Goal: Task Accomplishment & Management: Manage account settings

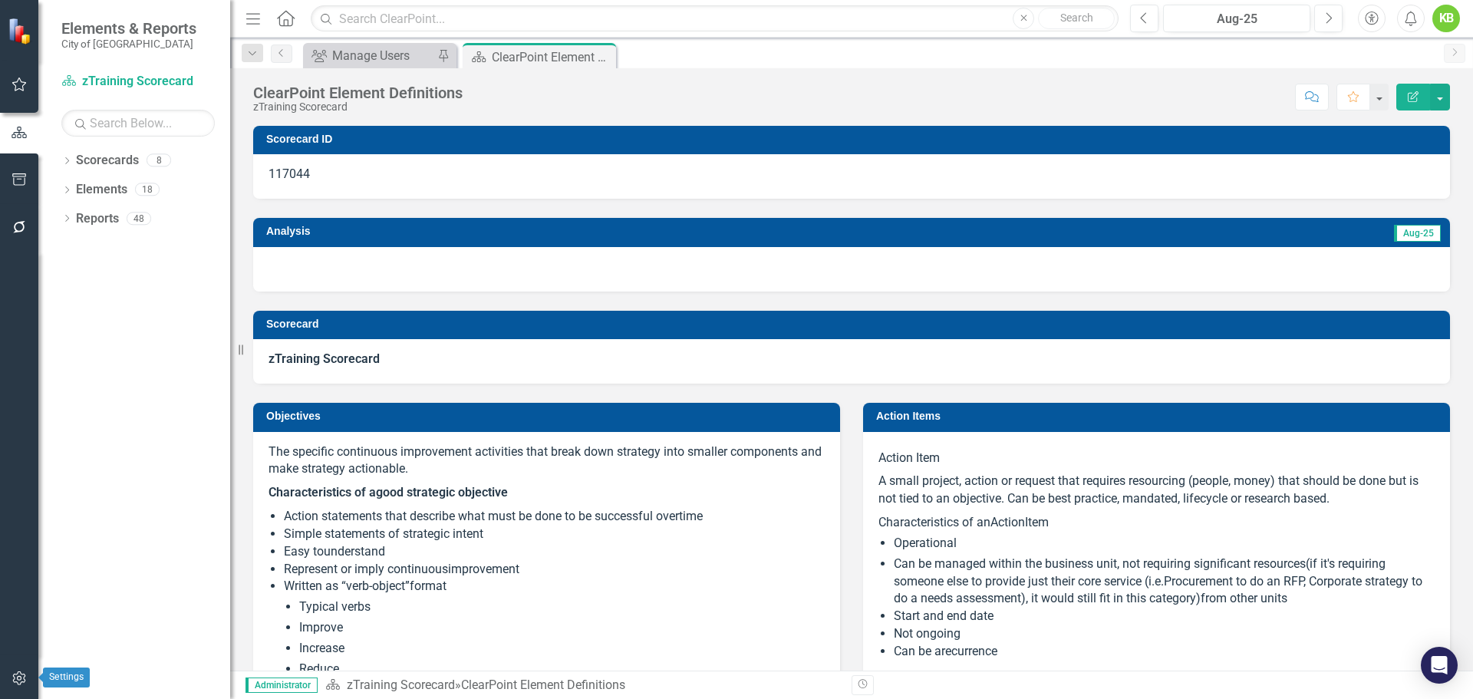
click at [8, 684] on button "button" at bounding box center [19, 679] width 35 height 32
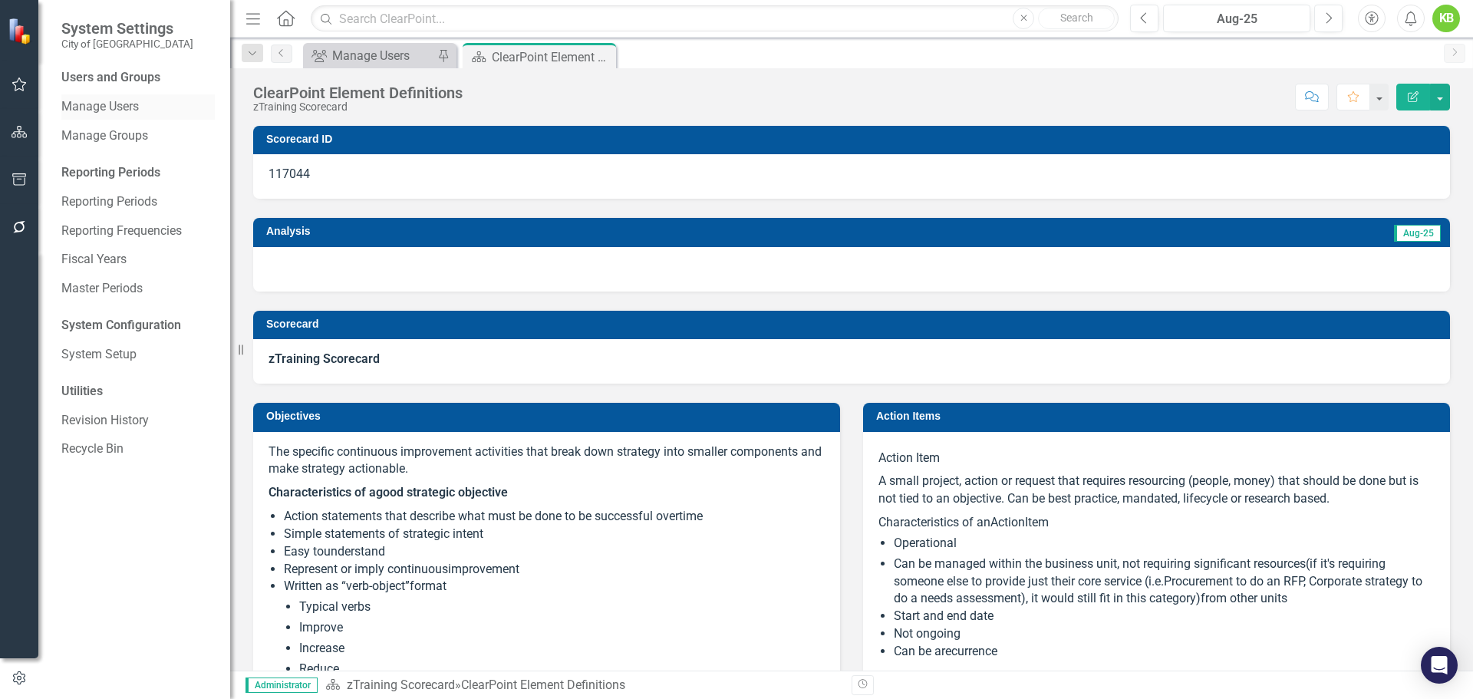
click at [103, 107] on link "Manage Users" at bounding box center [137, 107] width 153 height 18
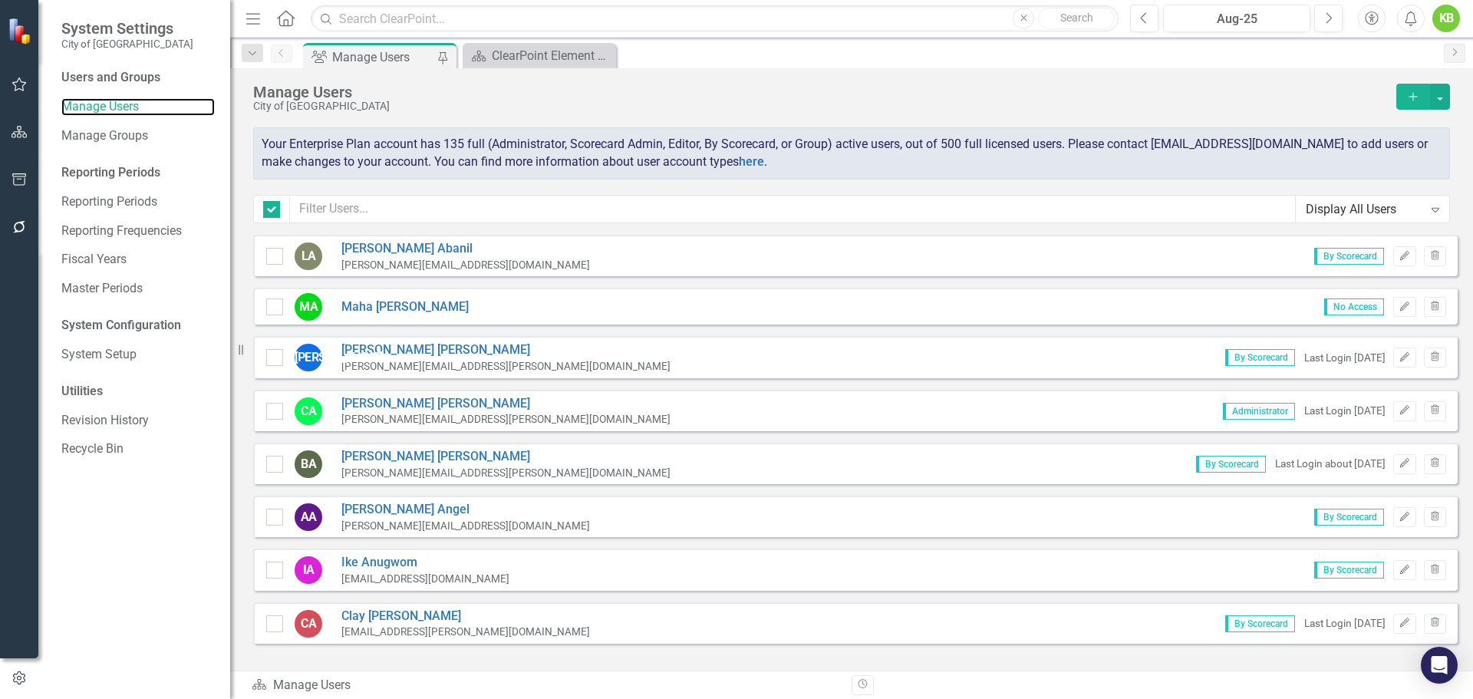
checkbox input "false"
click at [1407, 99] on icon "Add" at bounding box center [1413, 96] width 14 height 11
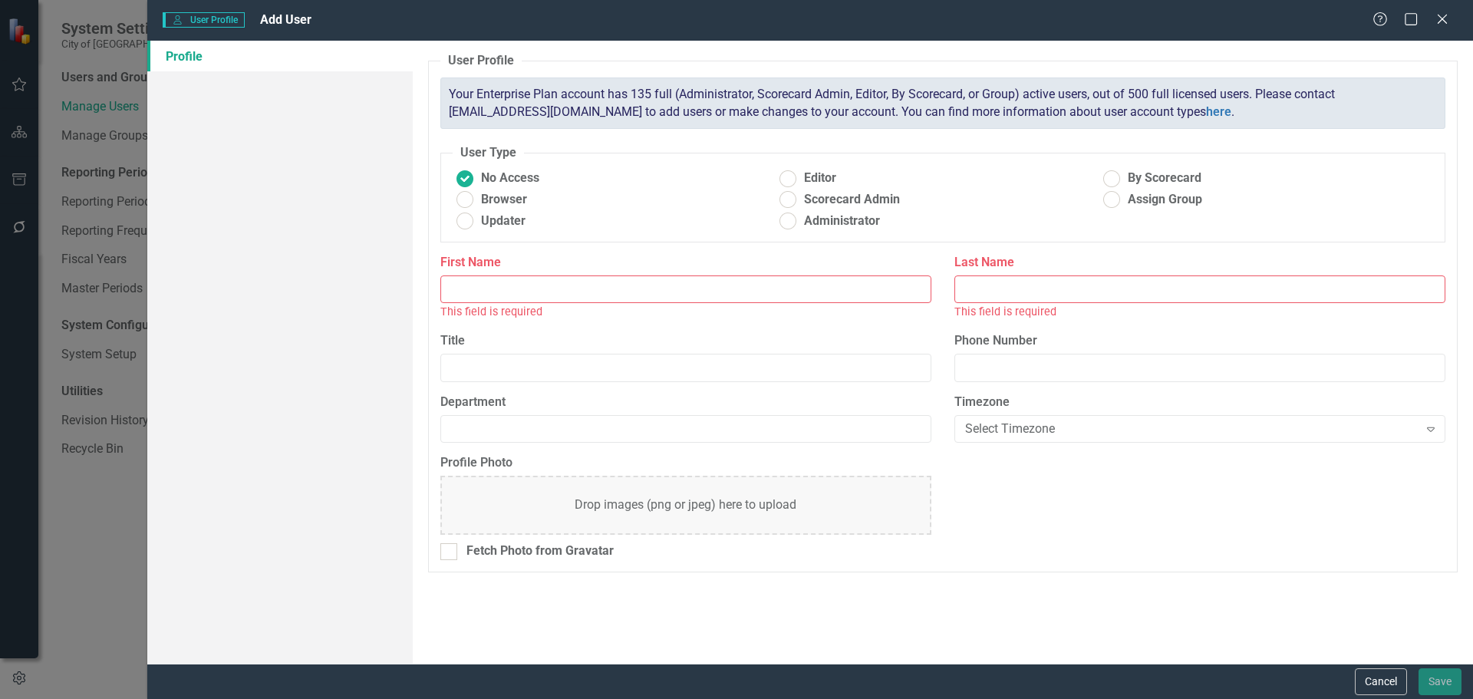
click at [636, 291] on input "First Name" at bounding box center [685, 289] width 491 height 28
click at [492, 288] on input "First Name" at bounding box center [685, 289] width 491 height 28
paste input "[PERSON_NAME]"
type input "[PERSON_NAME]"
click at [990, 299] on input "Last Name" at bounding box center [1199, 289] width 491 height 28
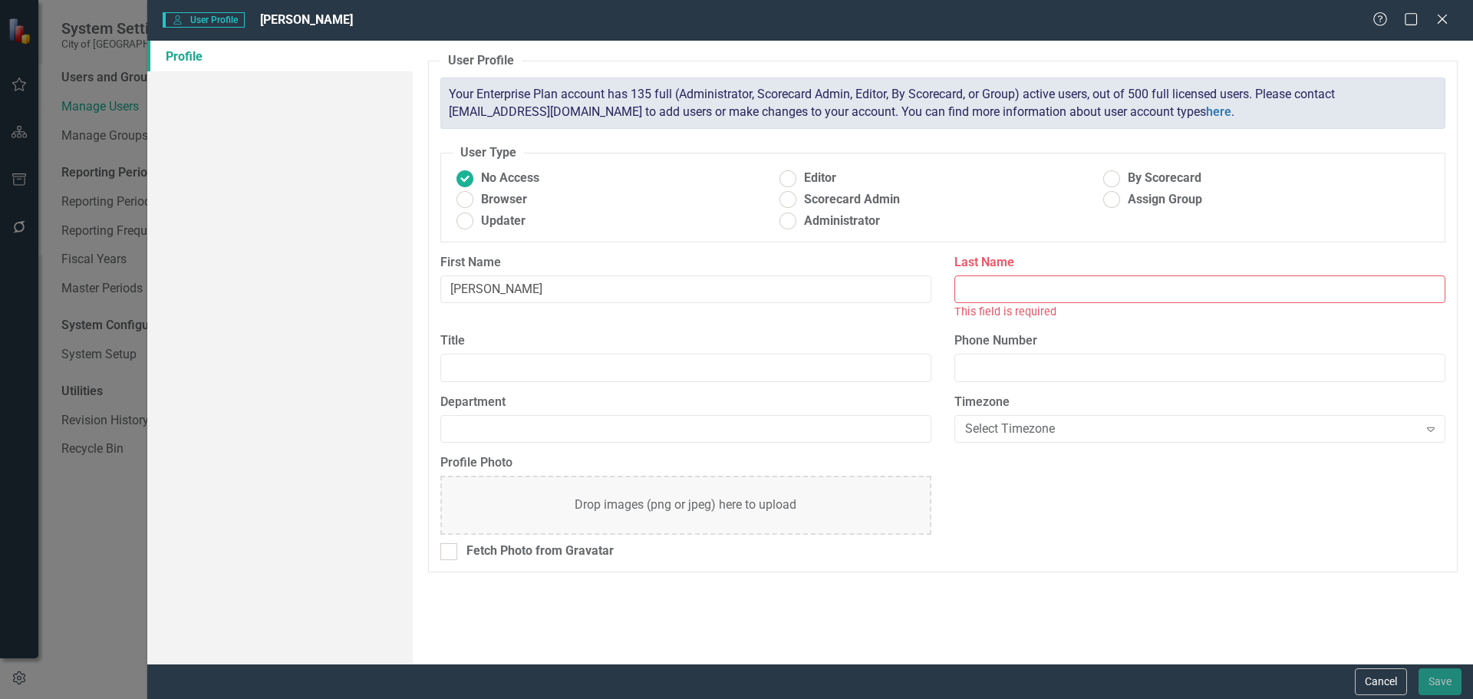
paste input "[PERSON_NAME]"
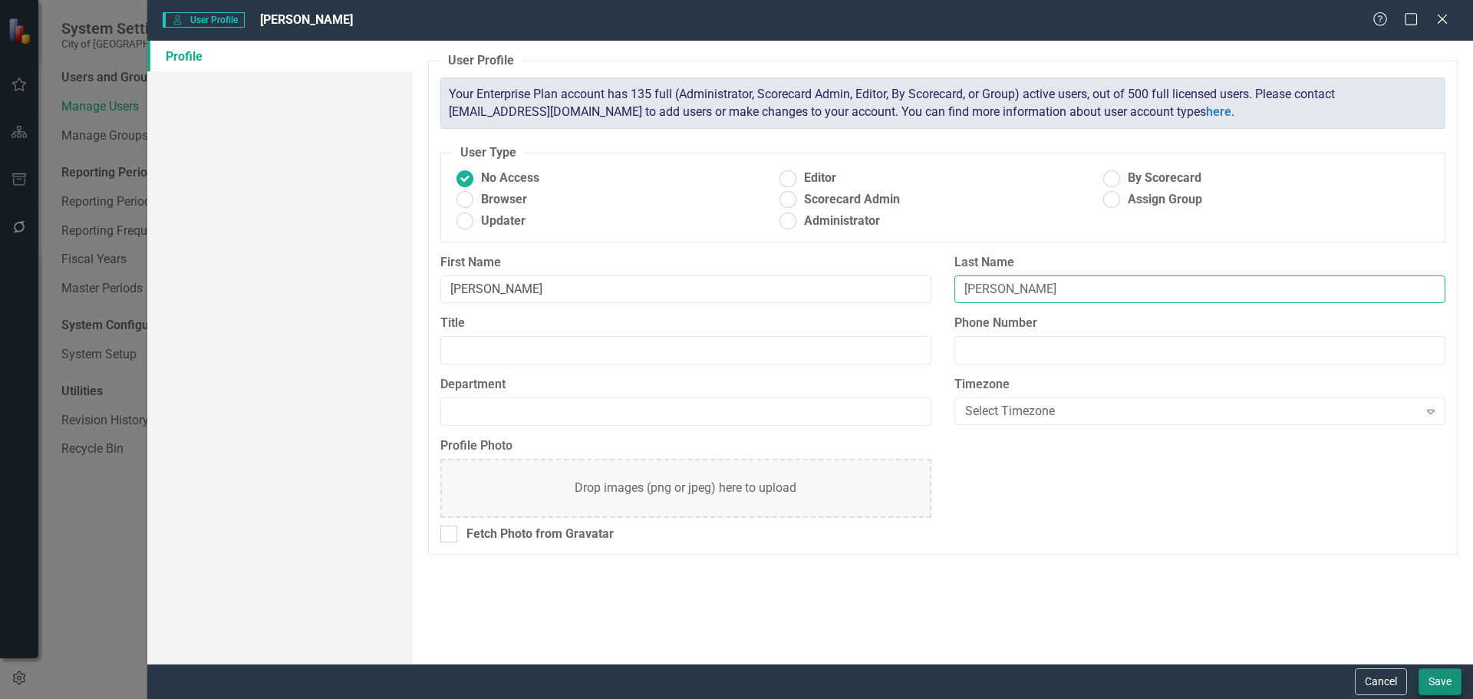
type input "[PERSON_NAME]"
click at [1435, 677] on button "Save" at bounding box center [1439, 681] width 43 height 27
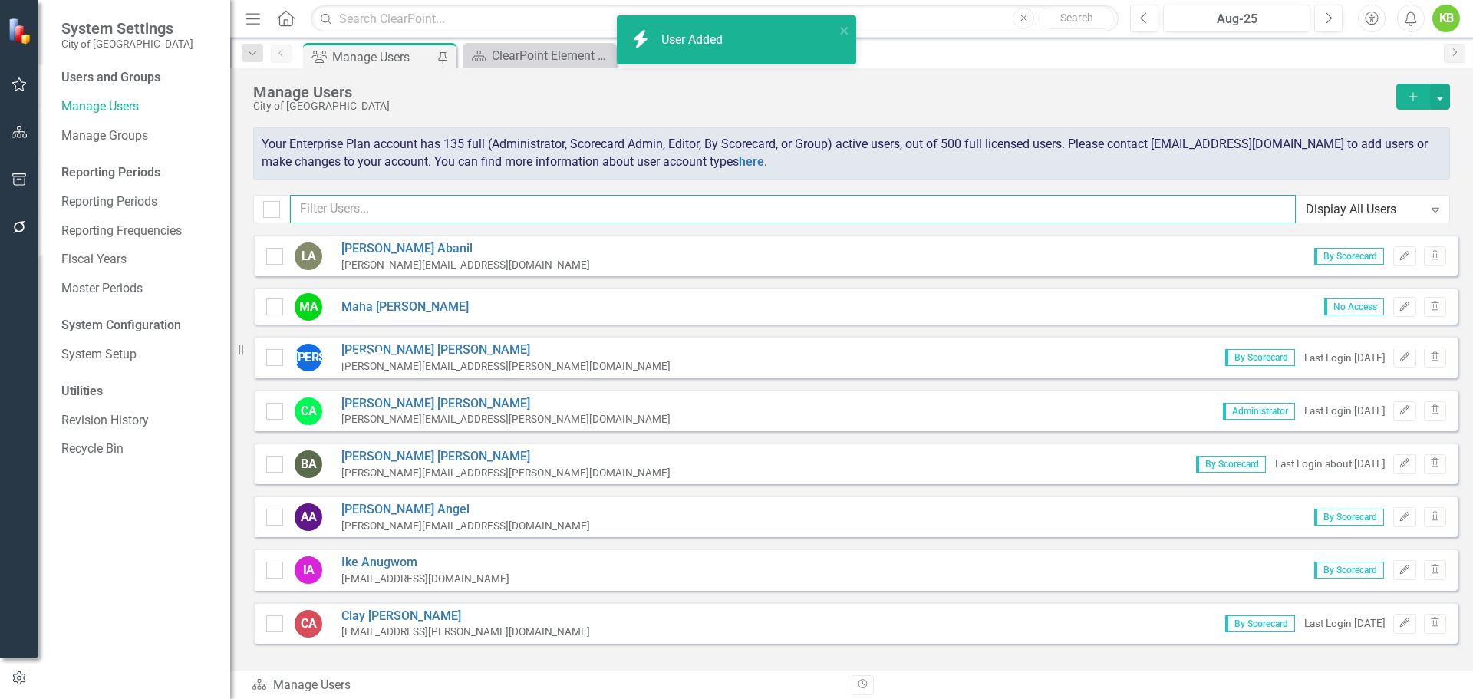
click at [733, 206] on input "text" at bounding box center [793, 209] width 1006 height 28
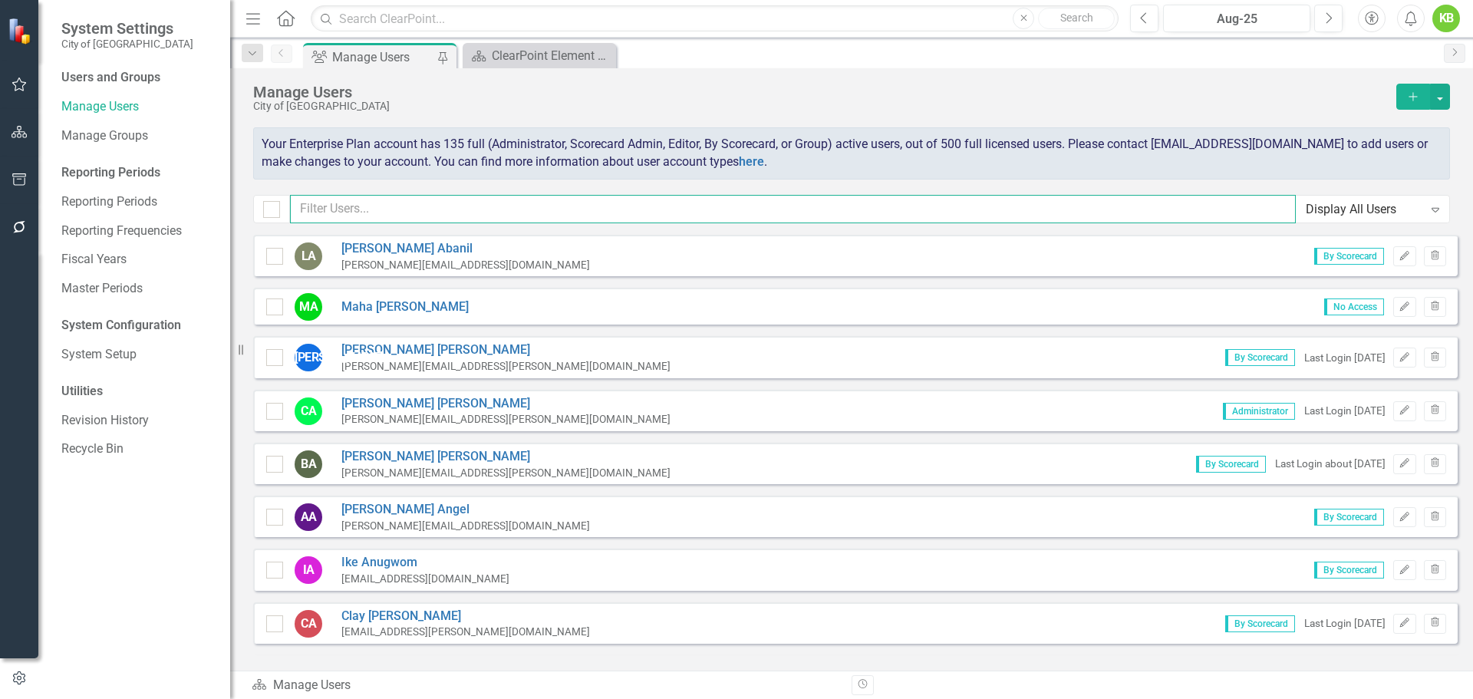
paste input "[PERSON_NAME]"
type input "[PERSON_NAME]"
